Goal: Book appointment/travel/reservation

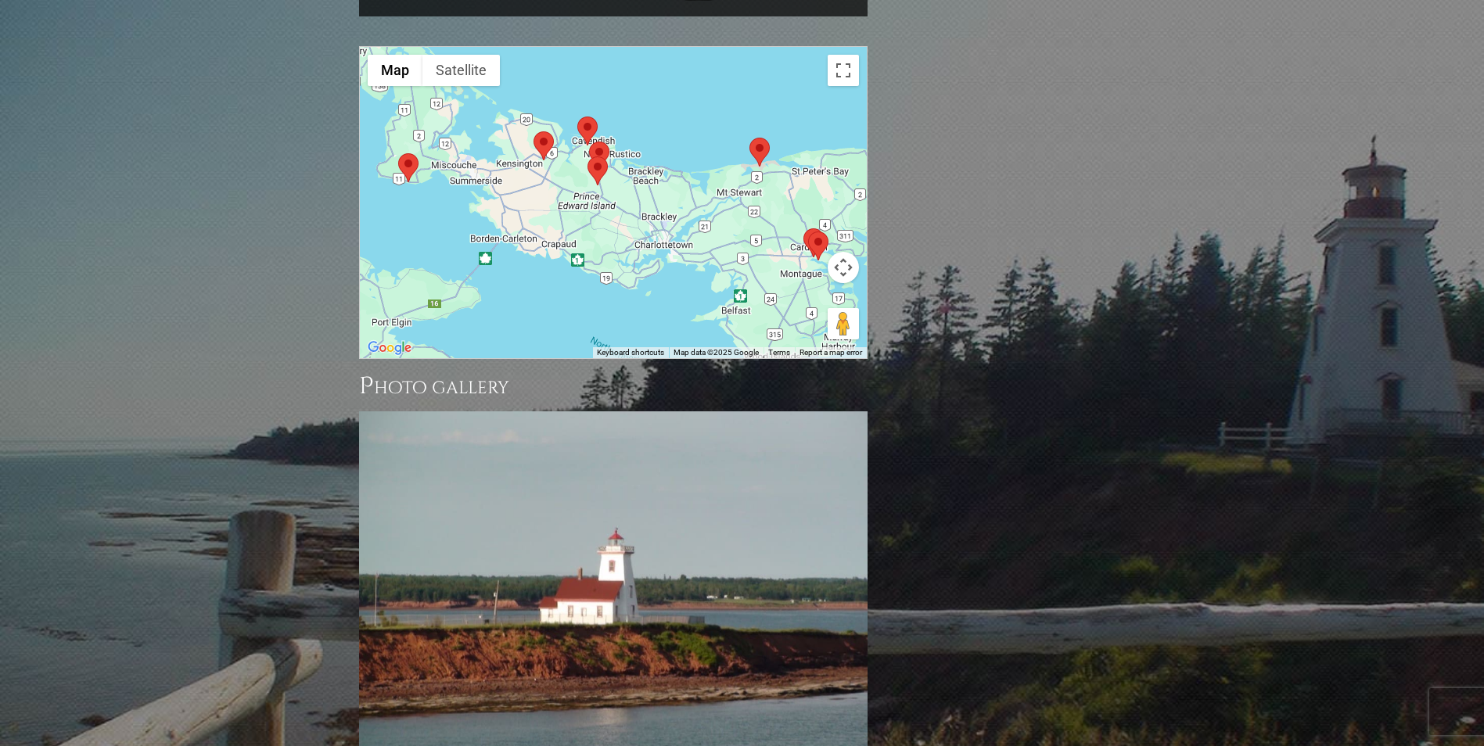
scroll to position [1017, 0]
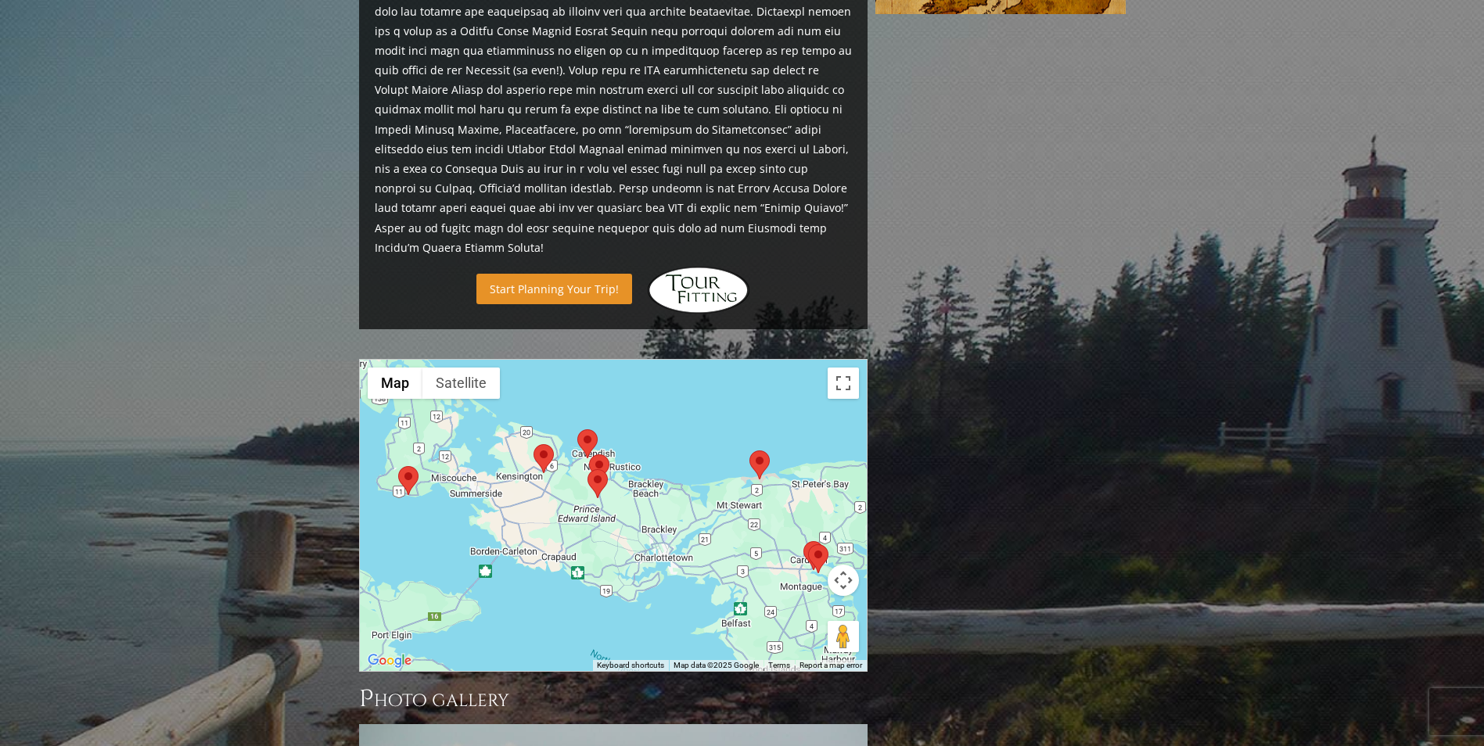
click at [568, 274] on link "Start Planning Your Trip!" at bounding box center [554, 289] width 156 height 31
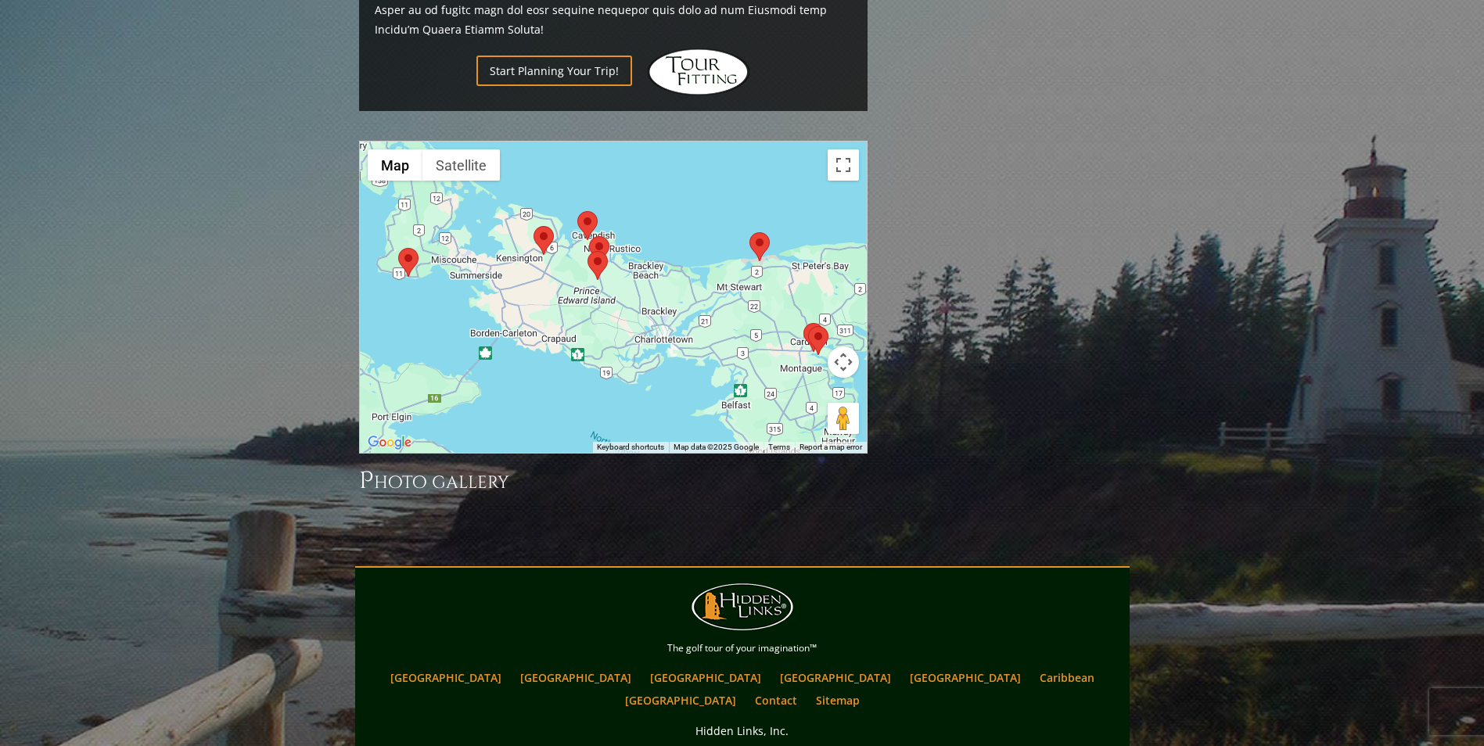
scroll to position [1198, 0]
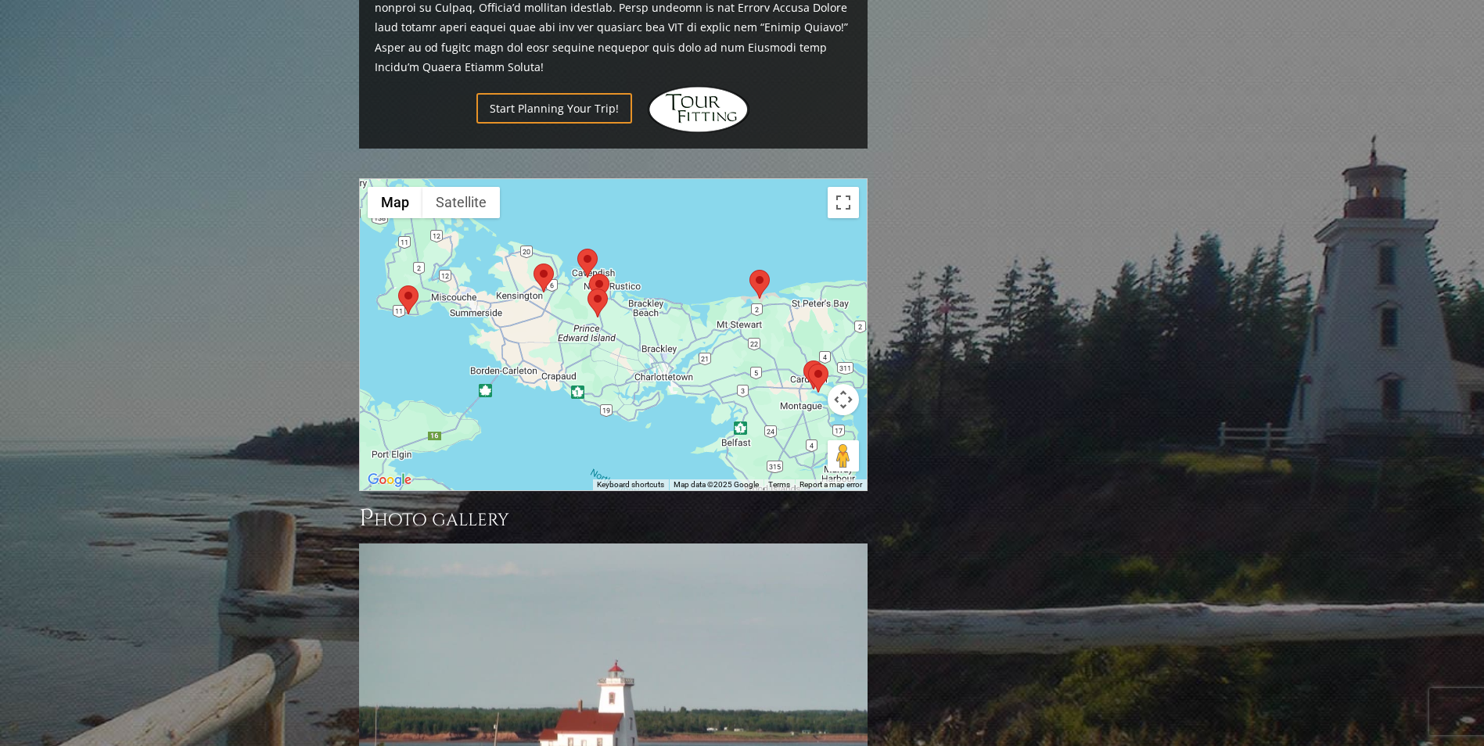
click at [577, 334] on div at bounding box center [613, 334] width 507 height 311
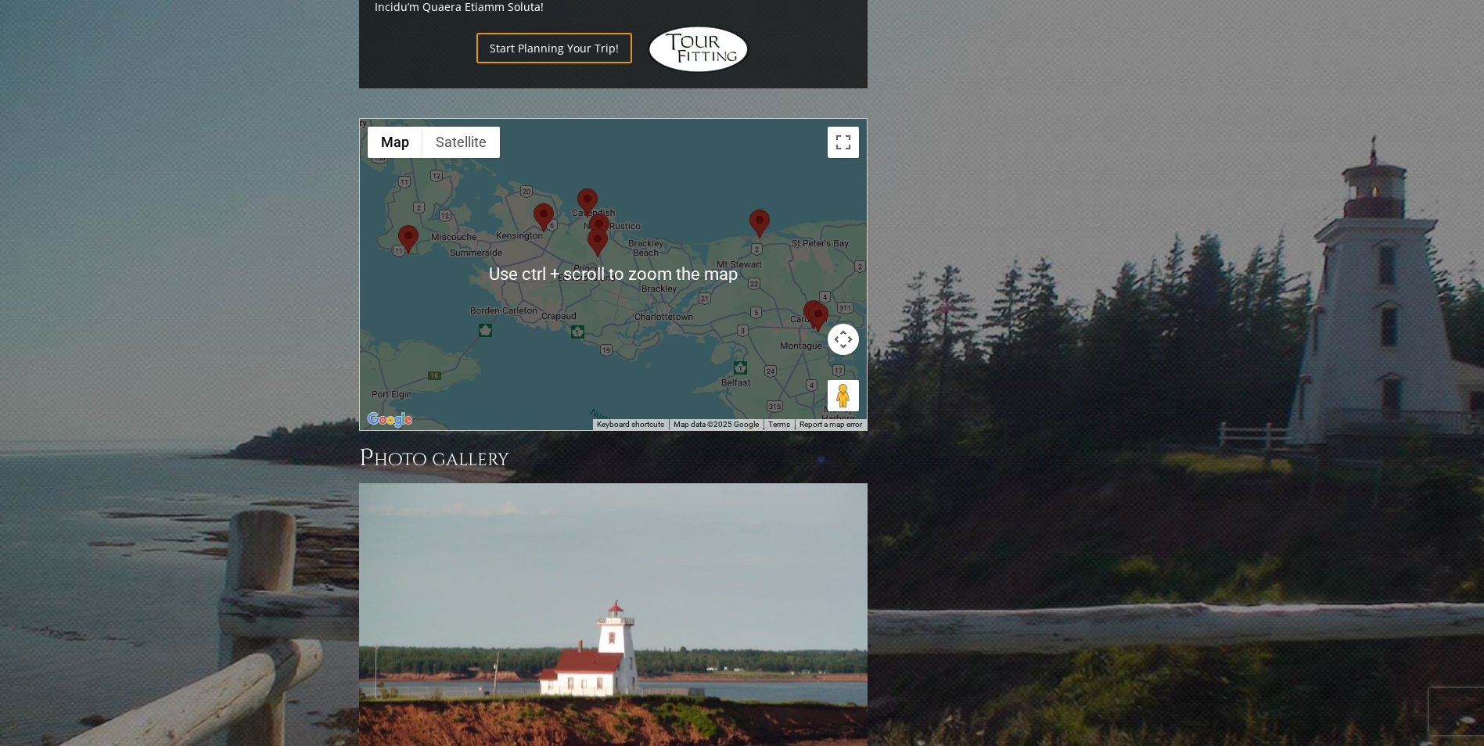
click at [622, 218] on div at bounding box center [613, 274] width 507 height 311
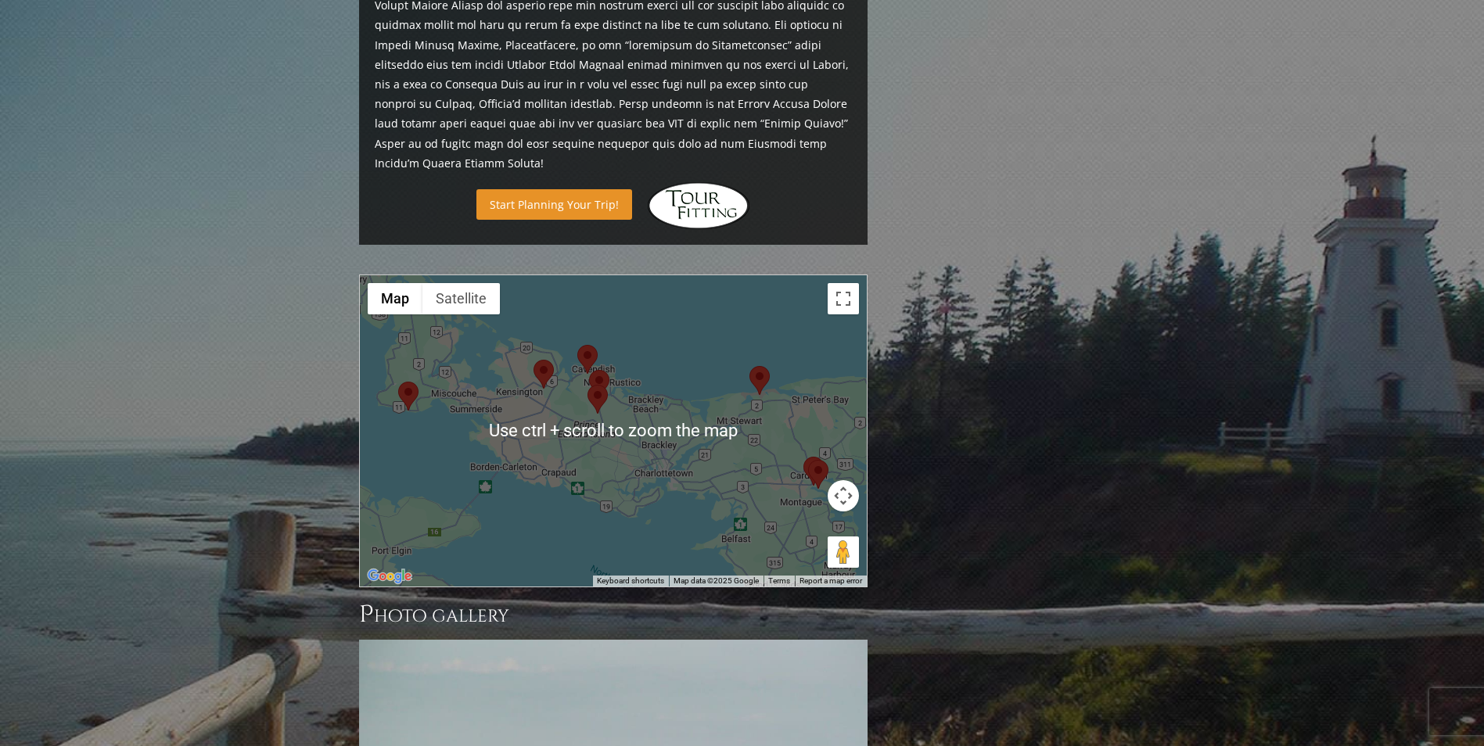
scroll to position [1023, 0]
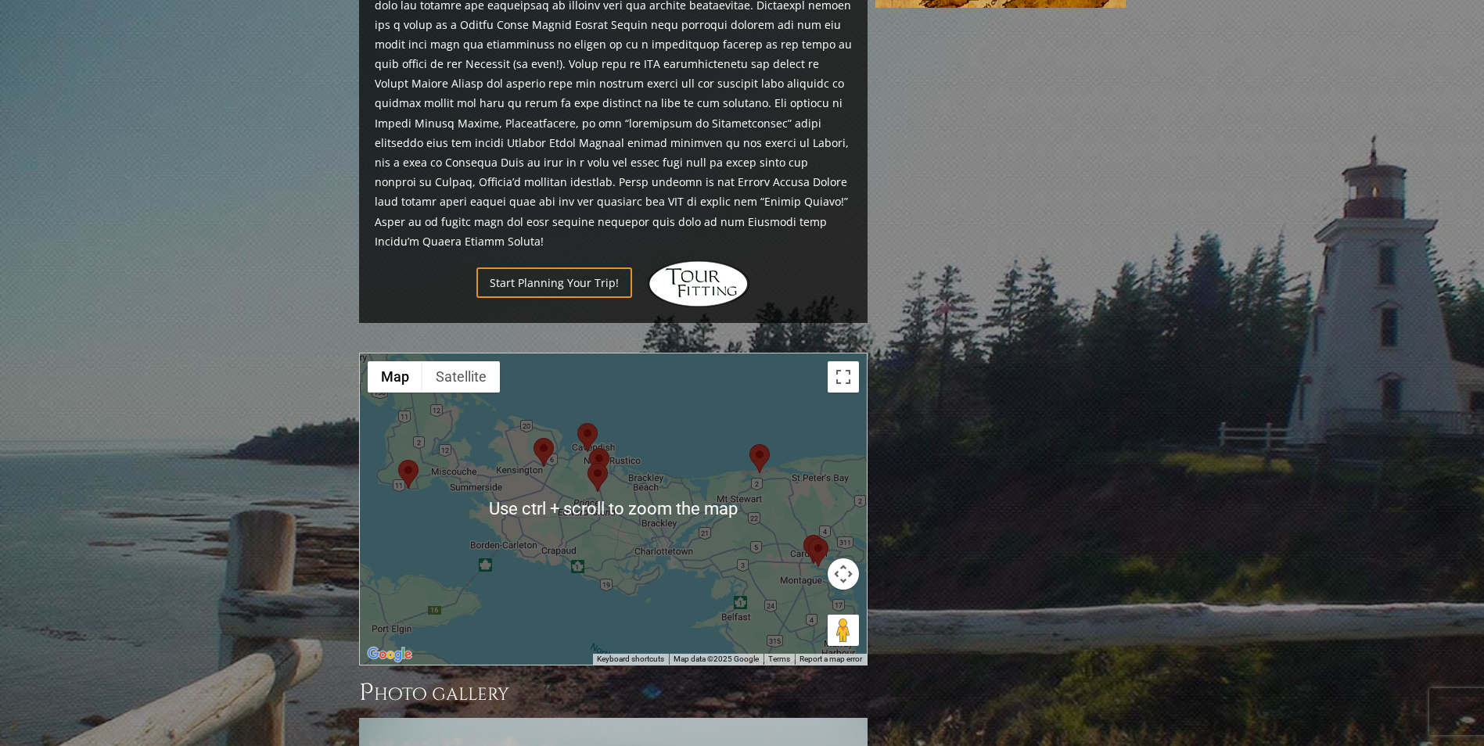
click at [593, 463] on img at bounding box center [597, 477] width 20 height 29
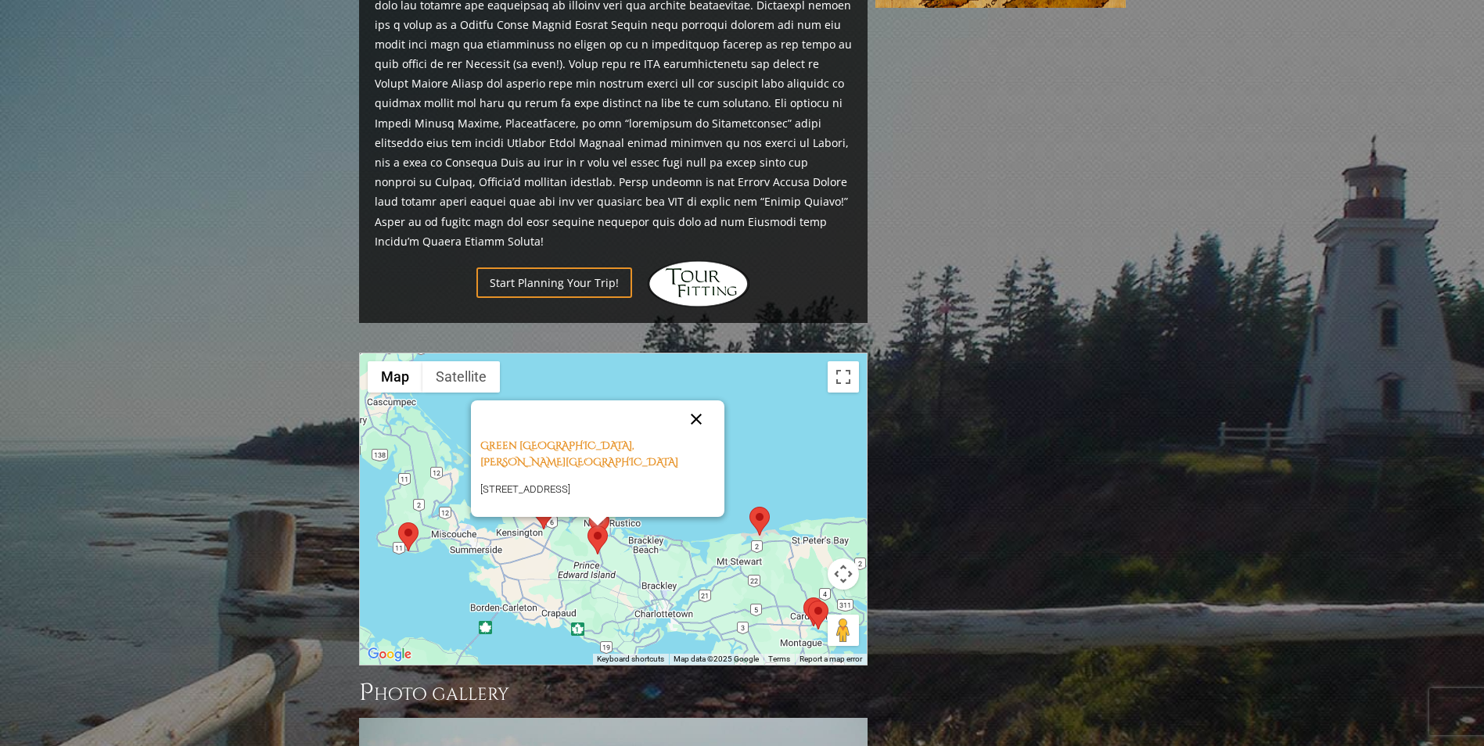
click at [696, 401] on button "Close" at bounding box center [696, 420] width 38 height 38
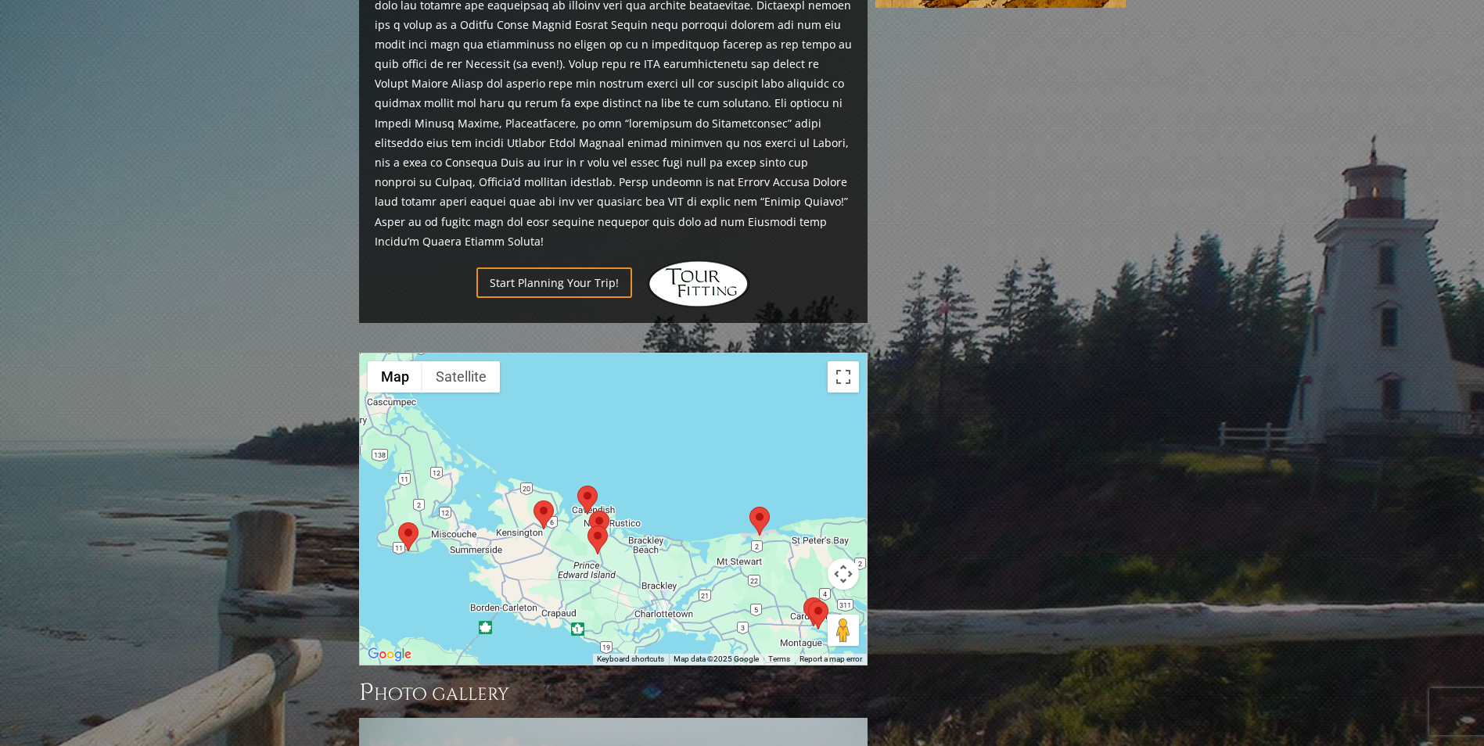
click at [605, 511] on img at bounding box center [599, 525] width 20 height 29
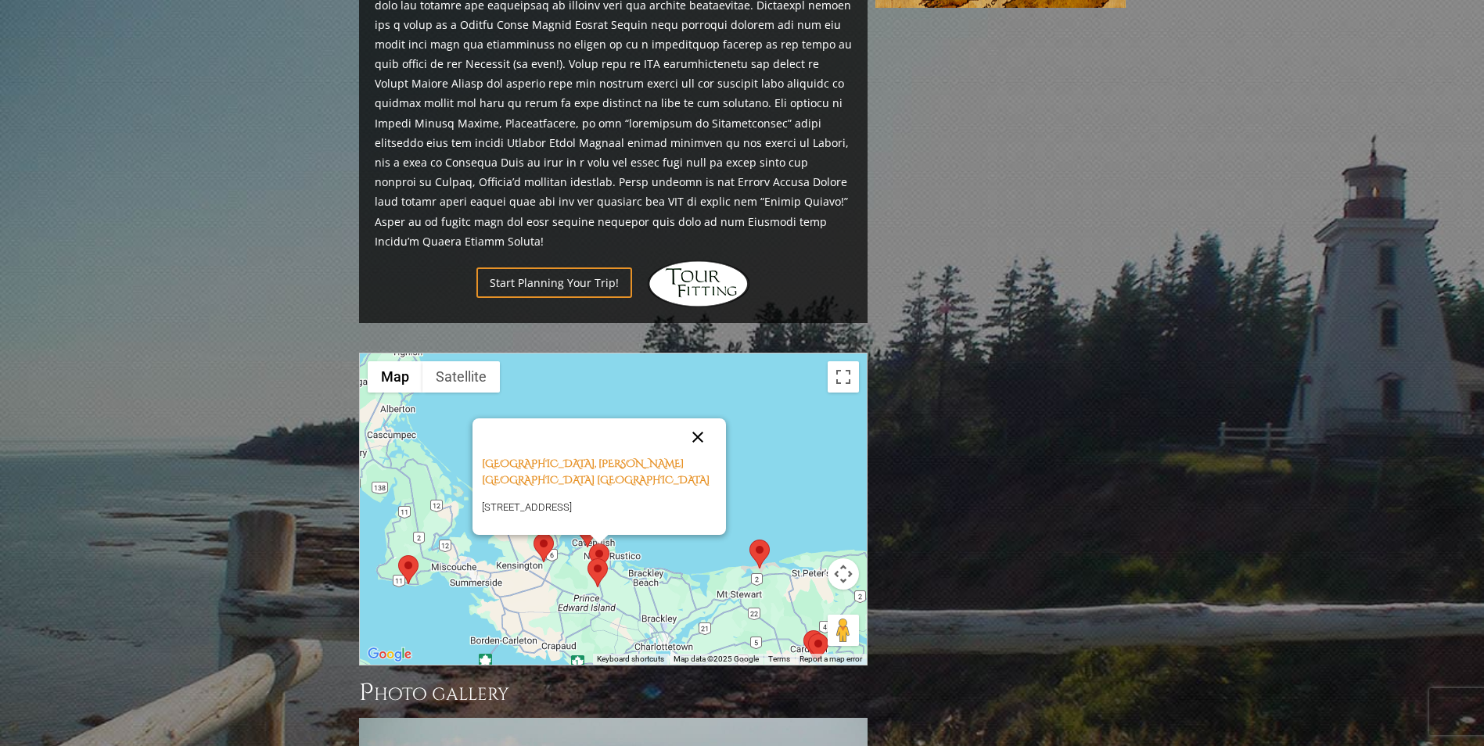
click at [693, 419] on button "Close" at bounding box center [698, 438] width 38 height 38
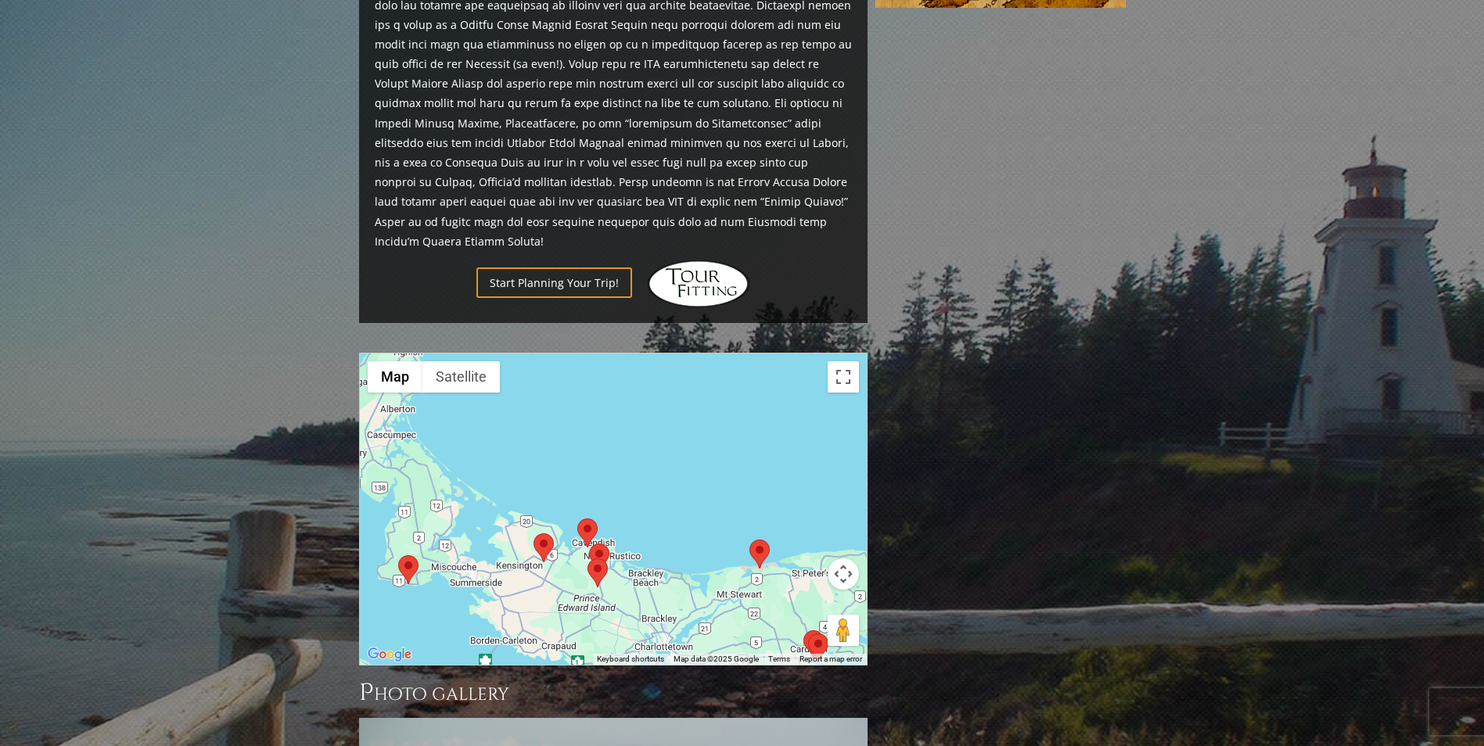
click at [589, 519] on img at bounding box center [587, 533] width 20 height 29
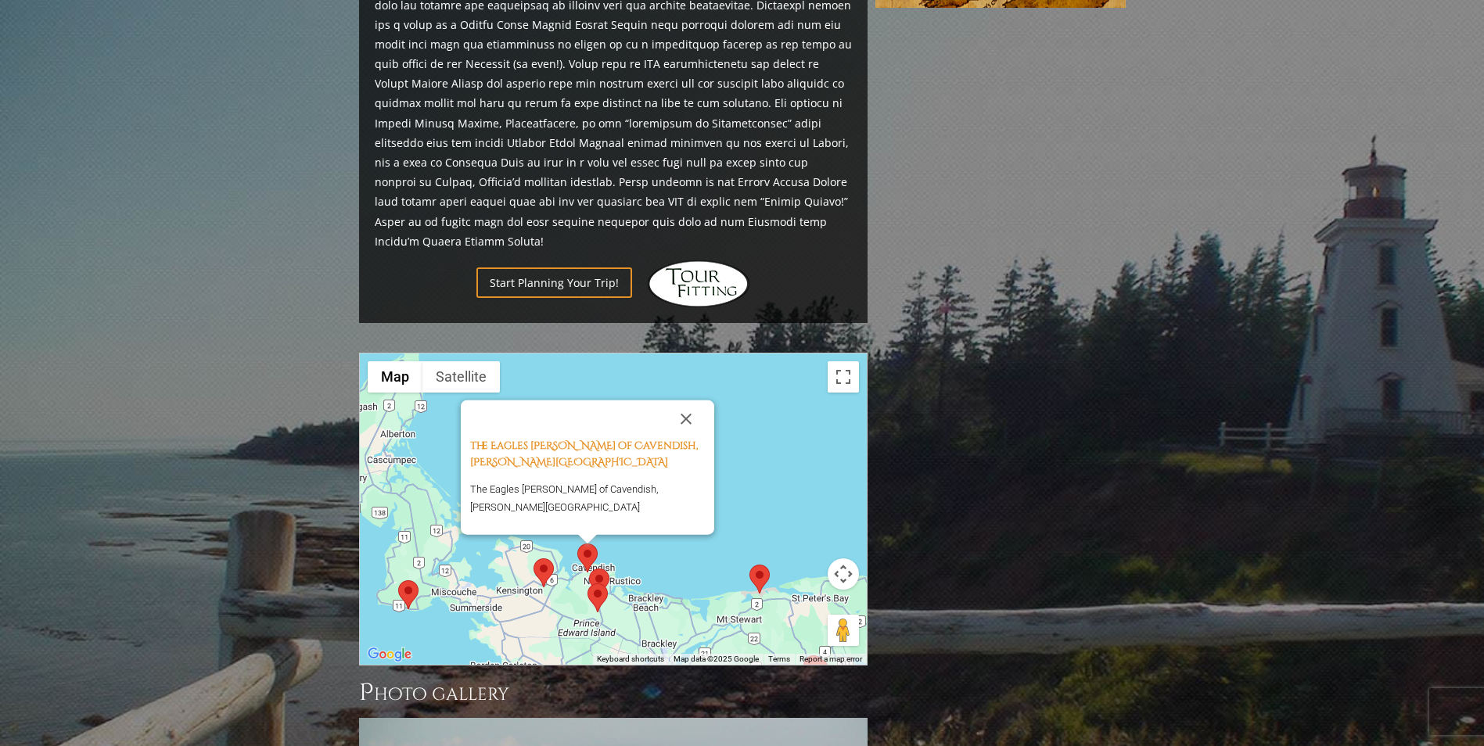
click at [544, 559] on img at bounding box center [544, 573] width 20 height 29
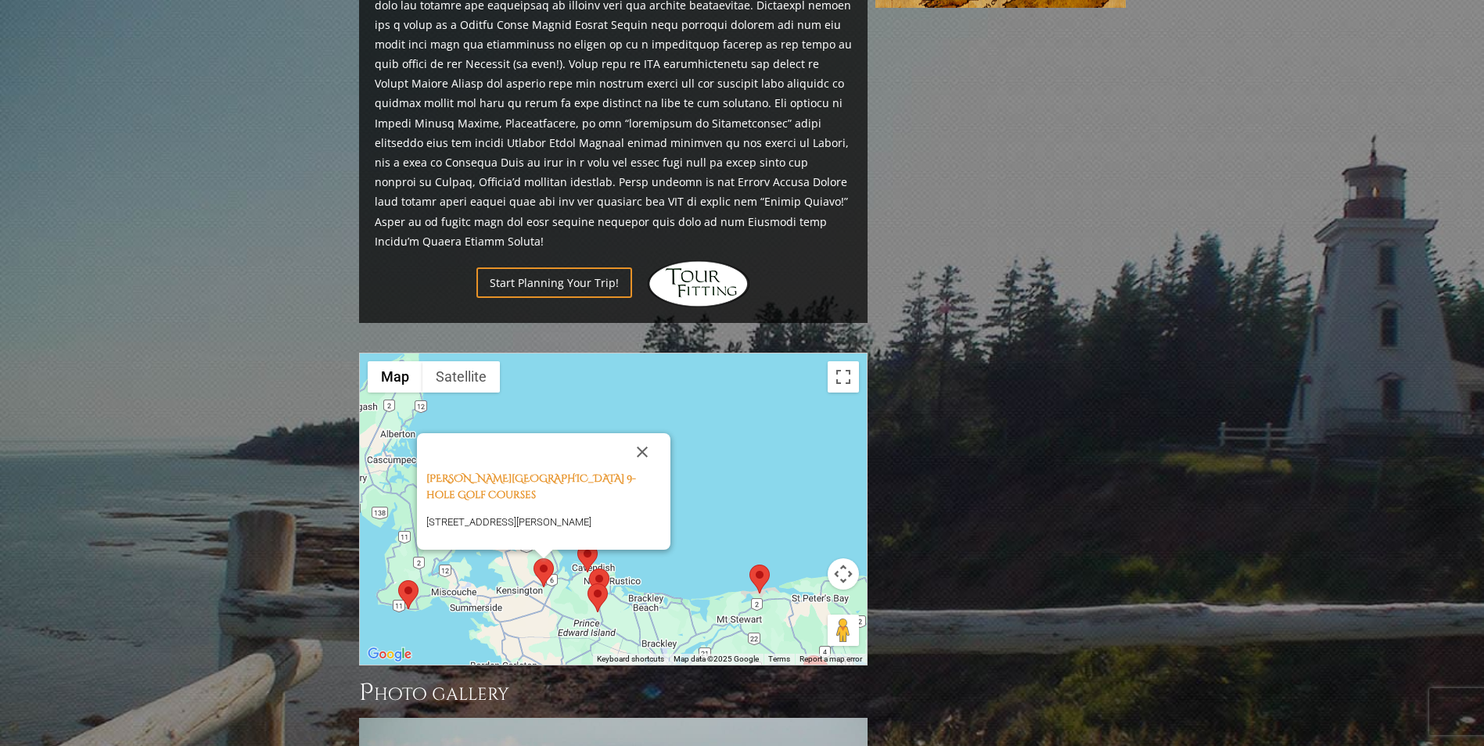
click at [405, 580] on img at bounding box center [408, 594] width 20 height 29
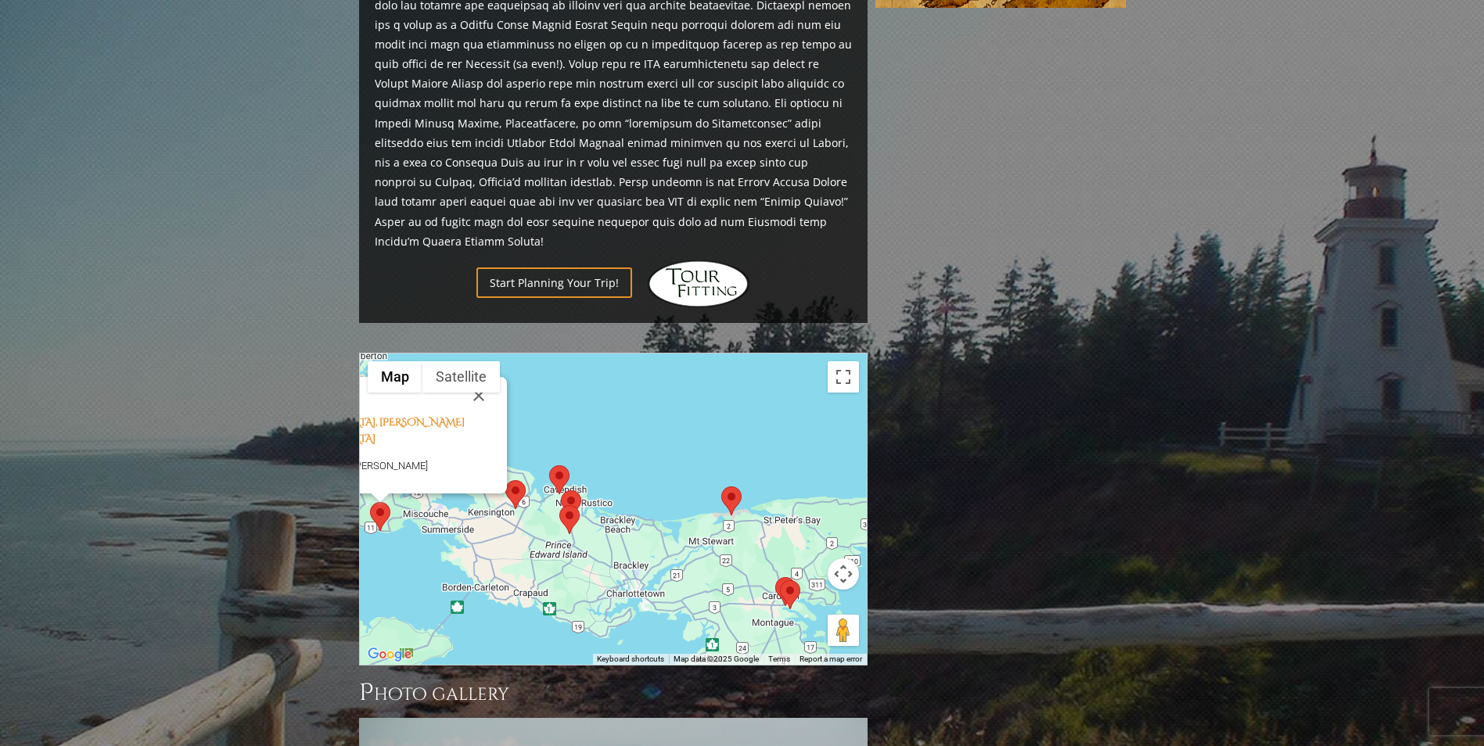
drag, startPoint x: 755, startPoint y: 569, endPoint x: 573, endPoint y: 481, distance: 201.5
click at [573, 481] on div "Andersons Creek Golf Course, Prince Edward Island 68 North Rd Route 240, Stanle…" at bounding box center [613, 509] width 507 height 311
click at [735, 487] on img at bounding box center [731, 501] width 20 height 29
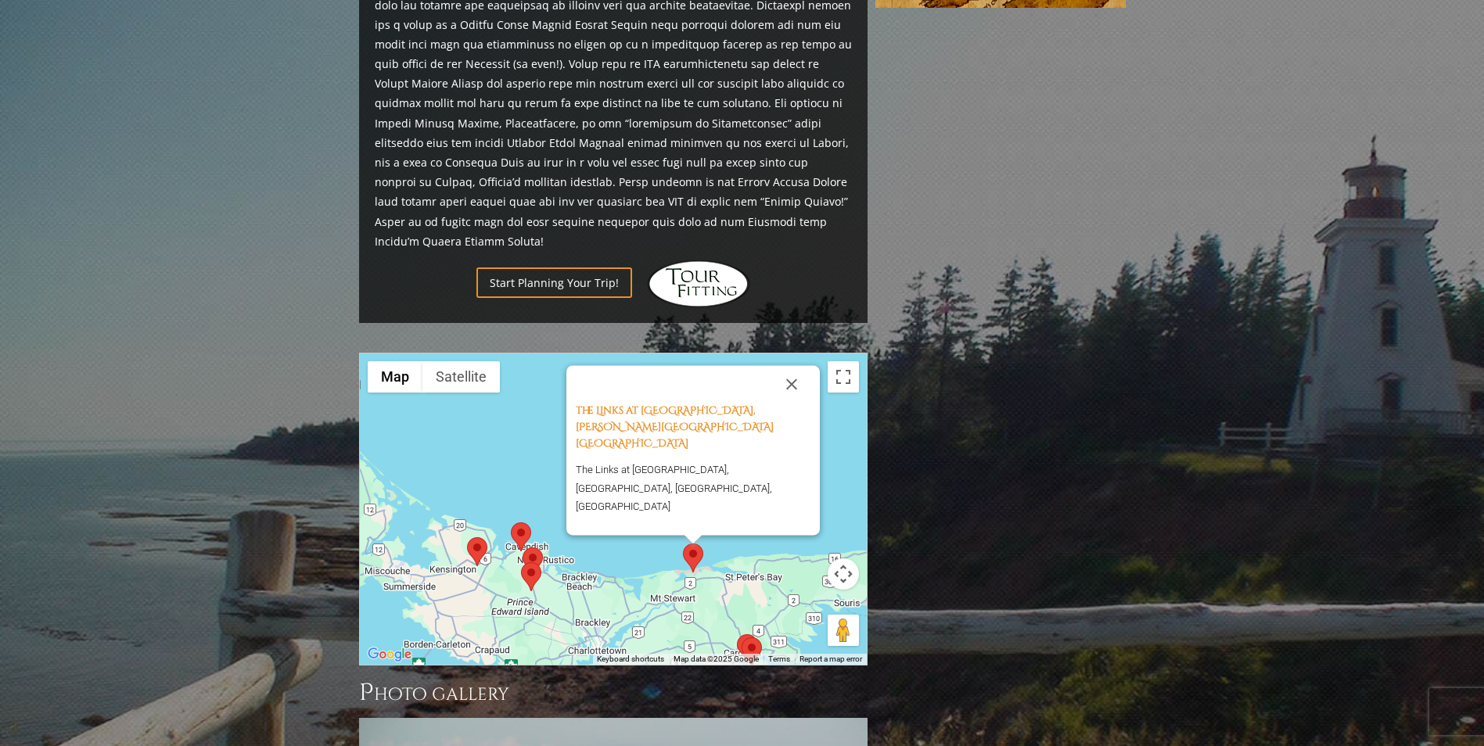
click at [753, 638] on img at bounding box center [752, 652] width 20 height 29
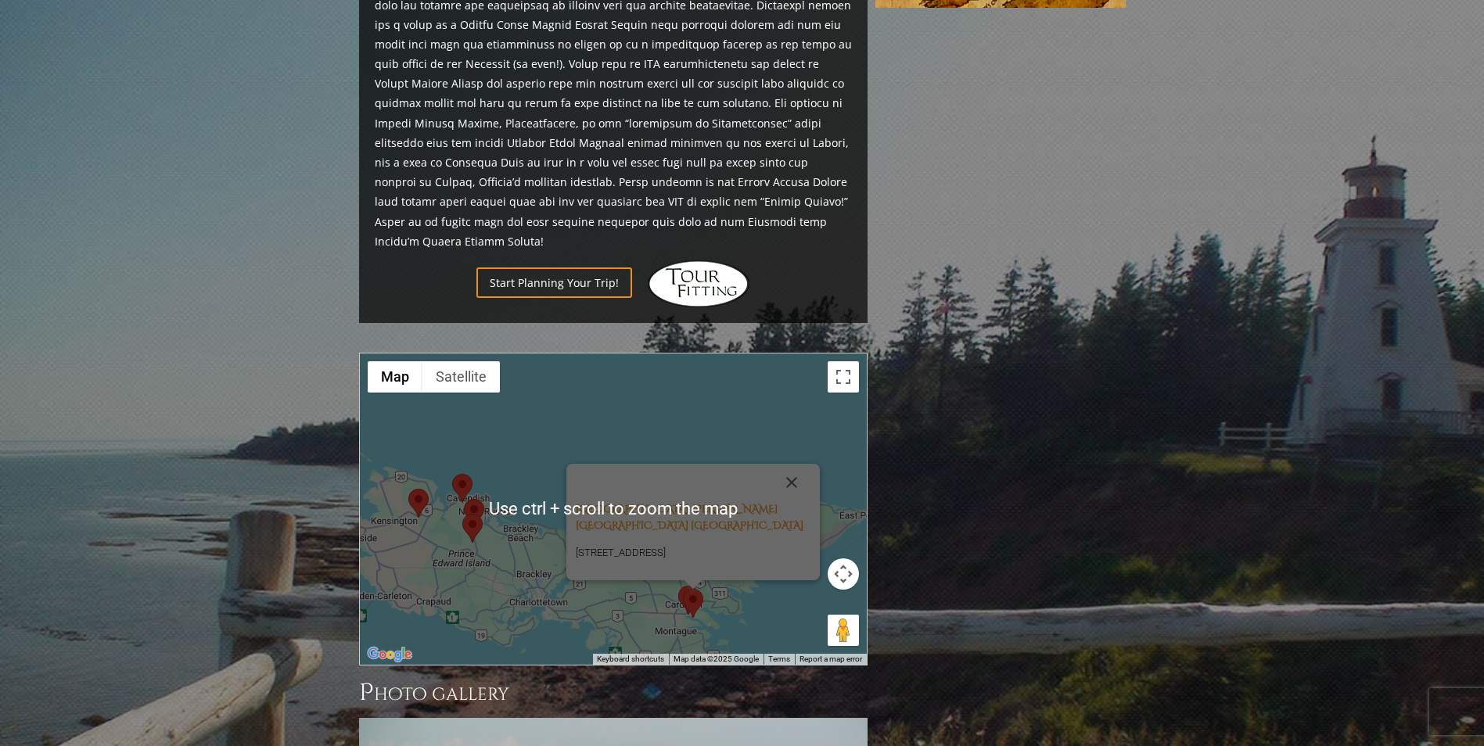
scroll to position [1101, 0]
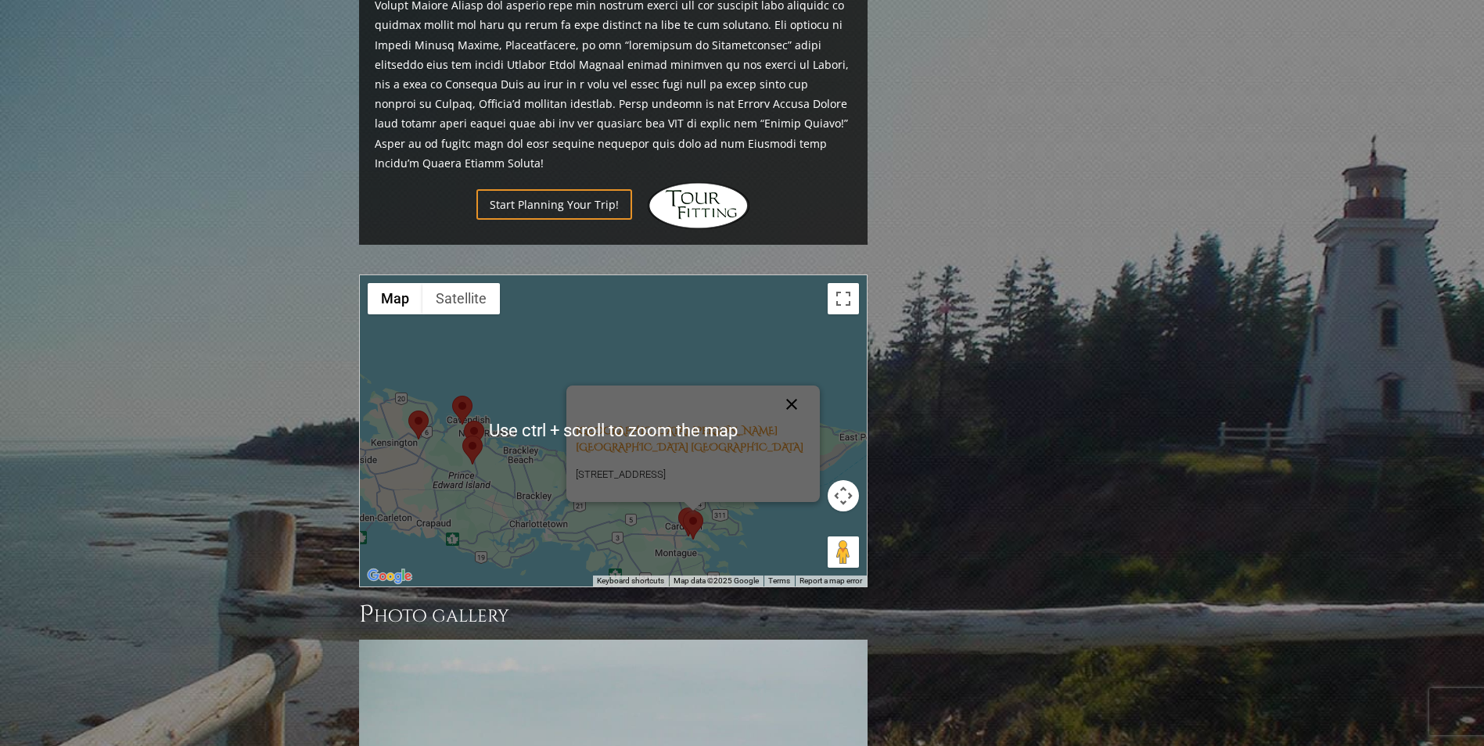
click at [796, 386] on button "Close" at bounding box center [792, 405] width 38 height 38
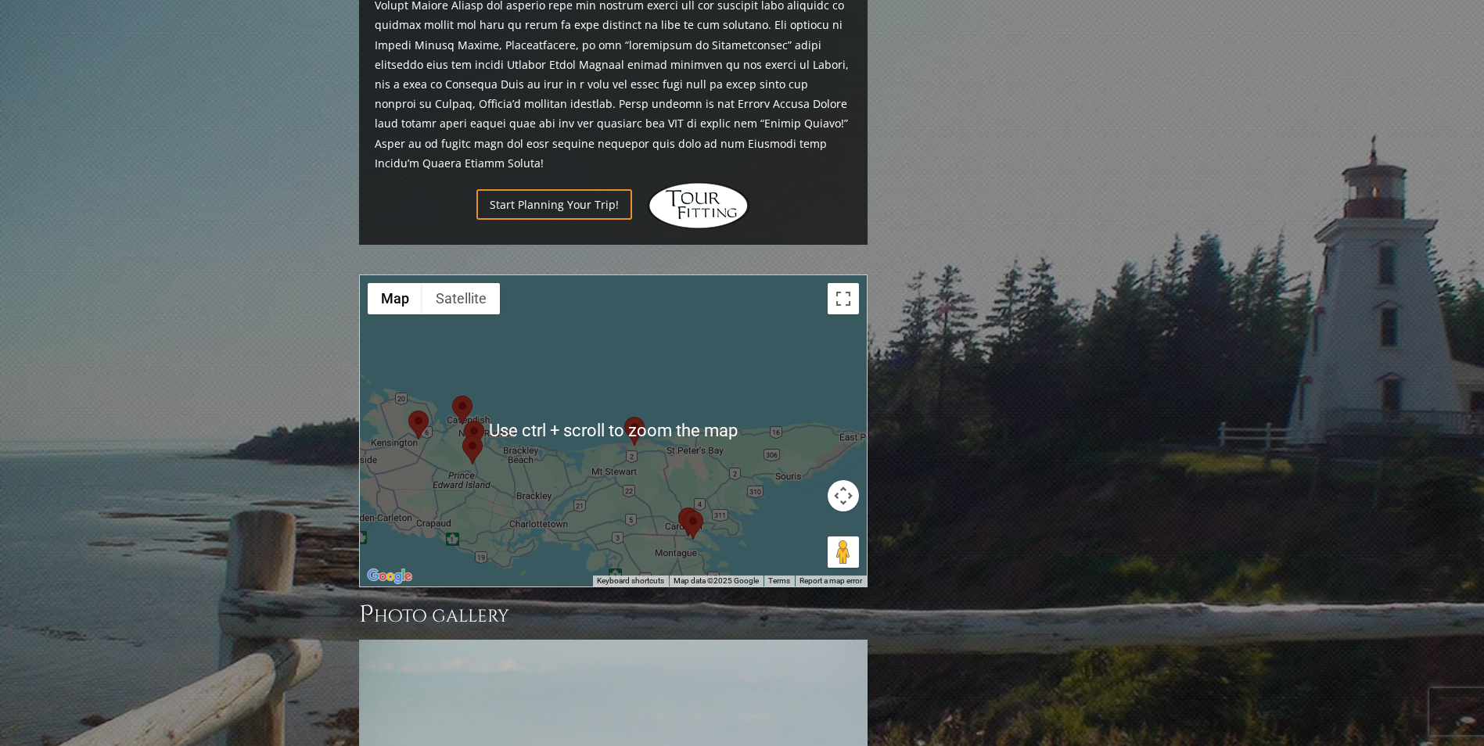
scroll to position [945, 0]
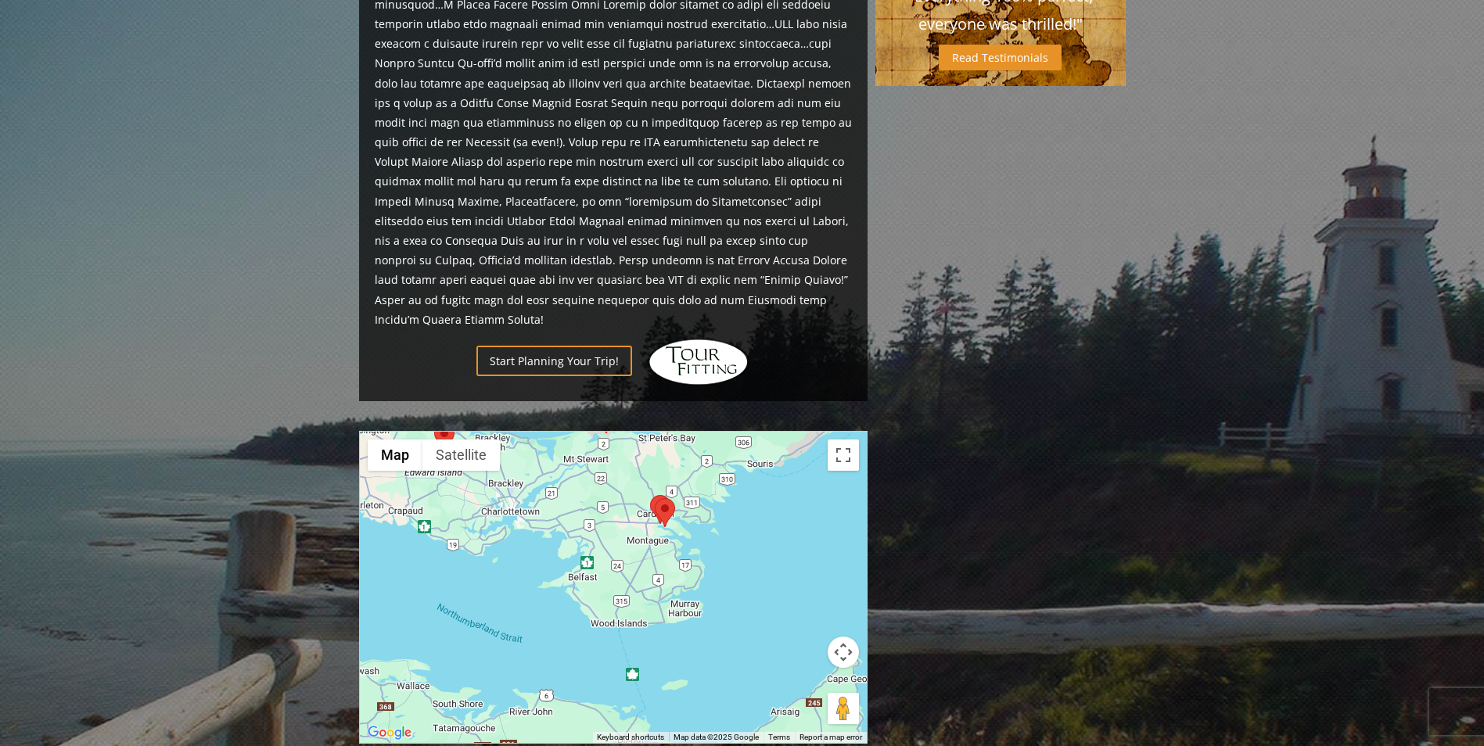
drag, startPoint x: 737, startPoint y: 592, endPoint x: 656, endPoint y: 453, distance: 161.3
click at [709, 432] on div at bounding box center [613, 587] width 507 height 311
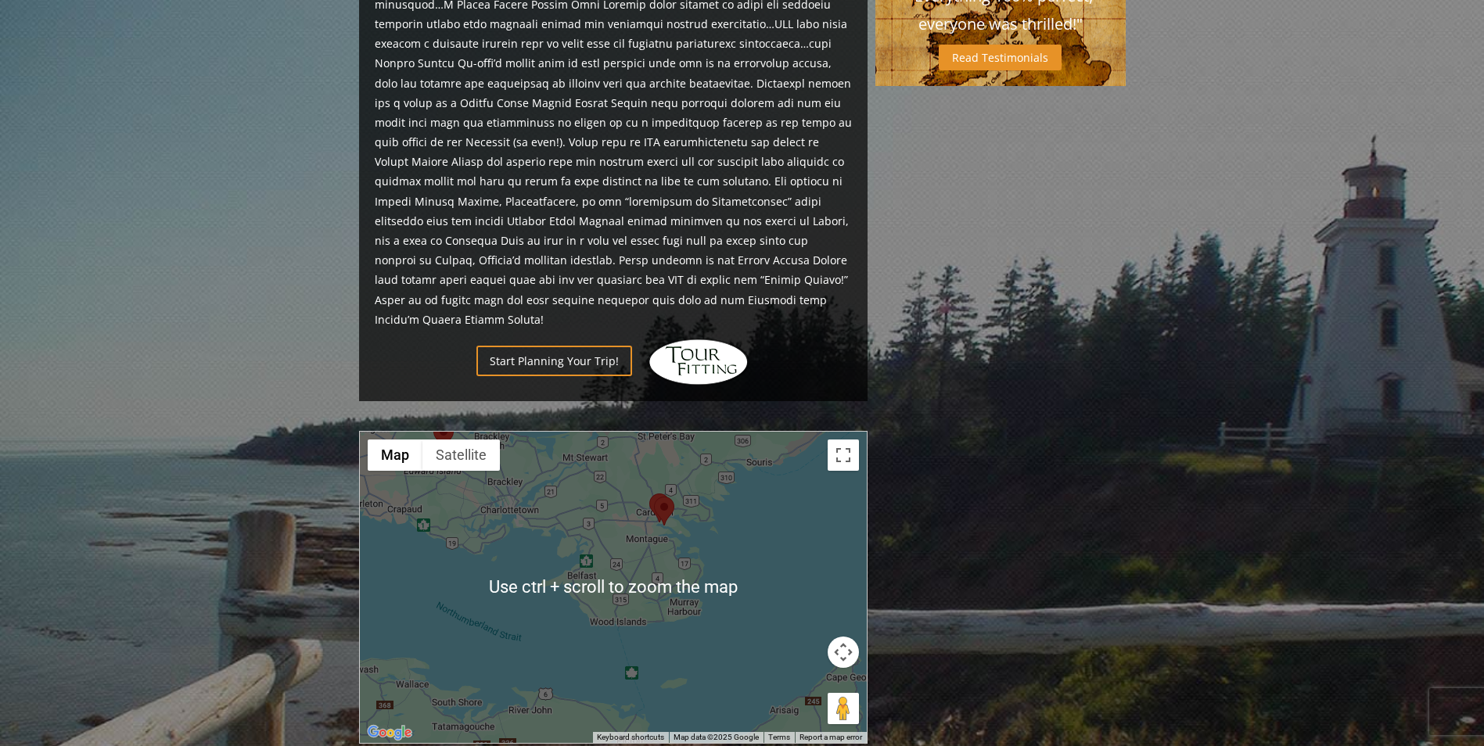
scroll to position [632, 0]
